Goal: Transaction & Acquisition: Purchase product/service

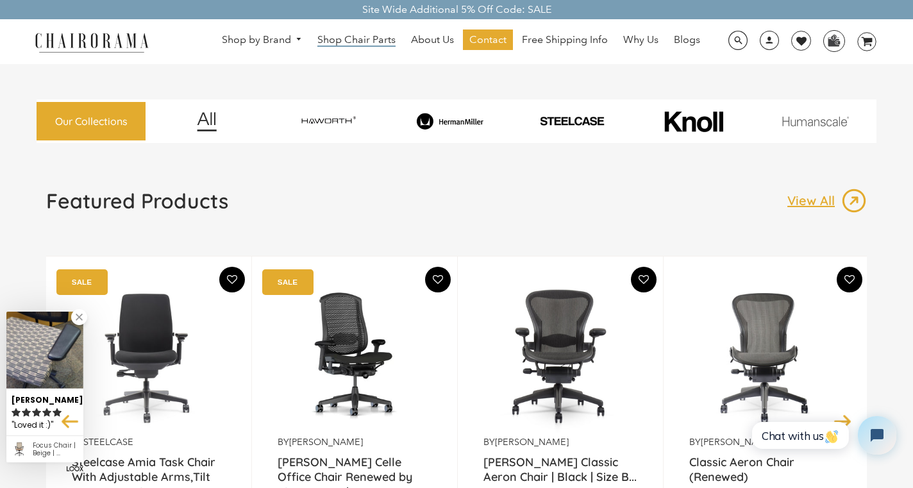
click at [362, 41] on span "Shop Chair Parts" at bounding box center [357, 39] width 78 height 13
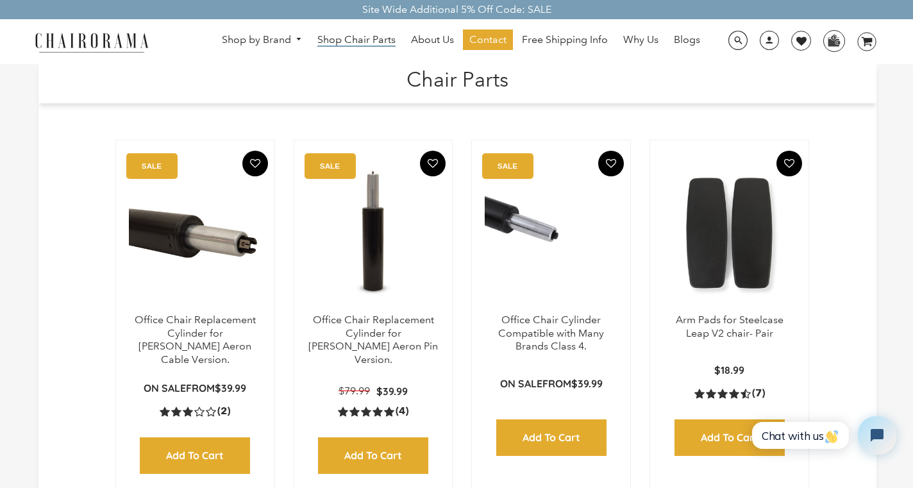
click at [360, 40] on span "Shop Chair Parts" at bounding box center [357, 39] width 78 height 13
click at [734, 42] on span at bounding box center [738, 41] width 19 height 20
